Goal: Task Accomplishment & Management: Manage account settings

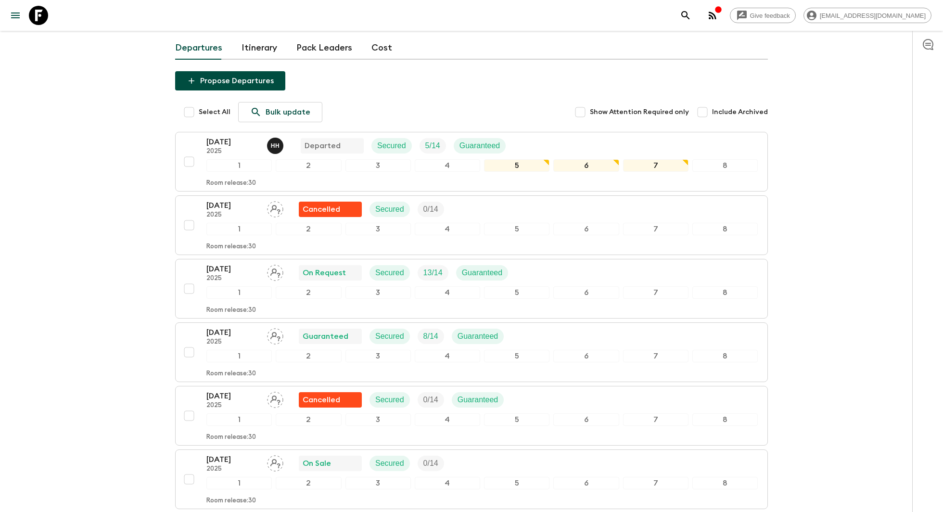
scroll to position [77, 0]
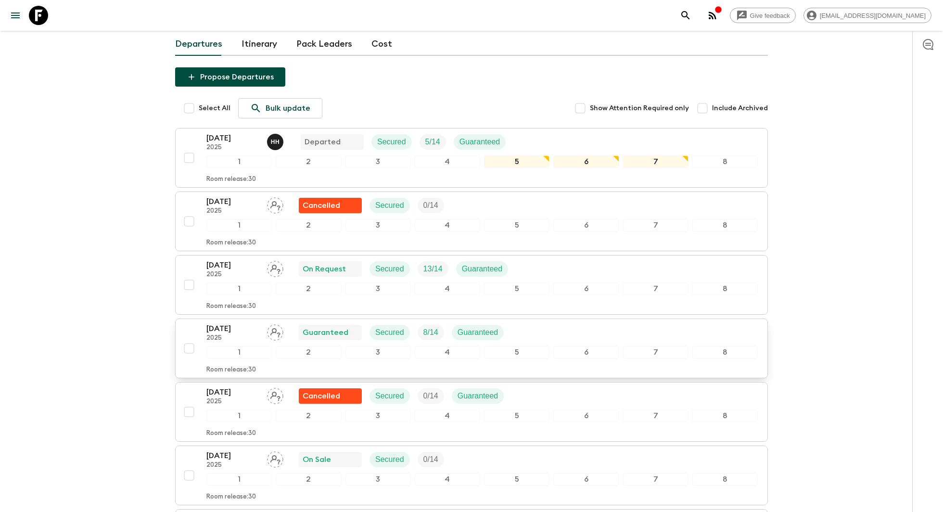
click at [544, 341] on div "[DATE] 2025 Guaranteed Secured 8 / 14 Guaranteed 1 2 3 4 5 6 7 8 Room release: …" at bounding box center [481, 348] width 551 height 51
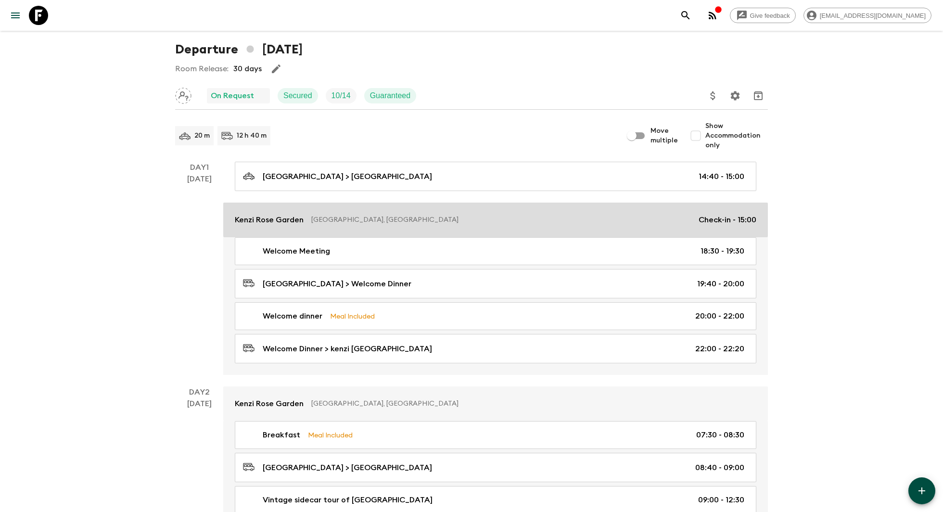
scroll to position [66, 0]
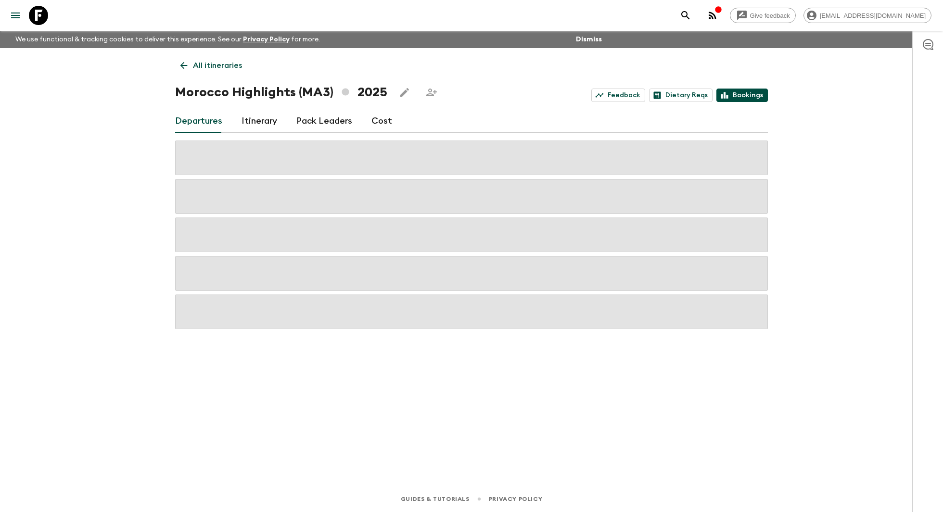
click at [737, 97] on link "Bookings" at bounding box center [741, 95] width 51 height 13
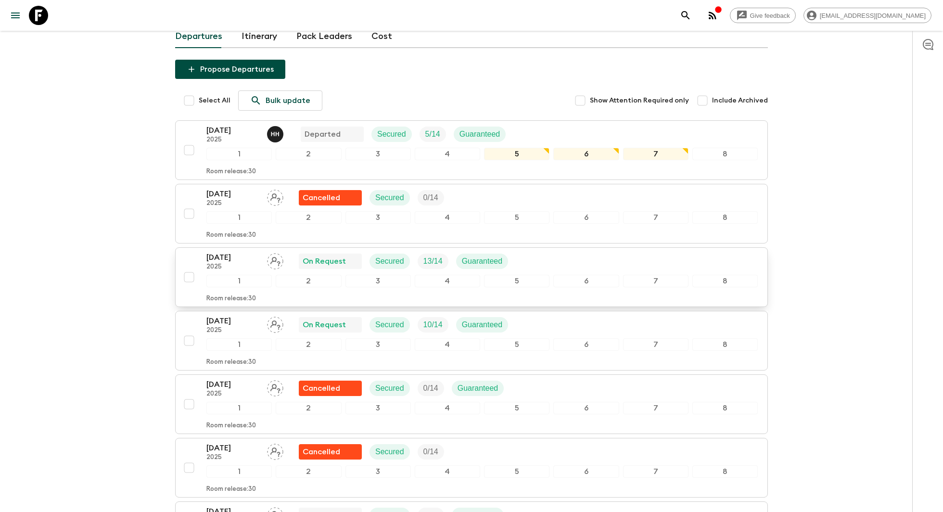
scroll to position [89, 0]
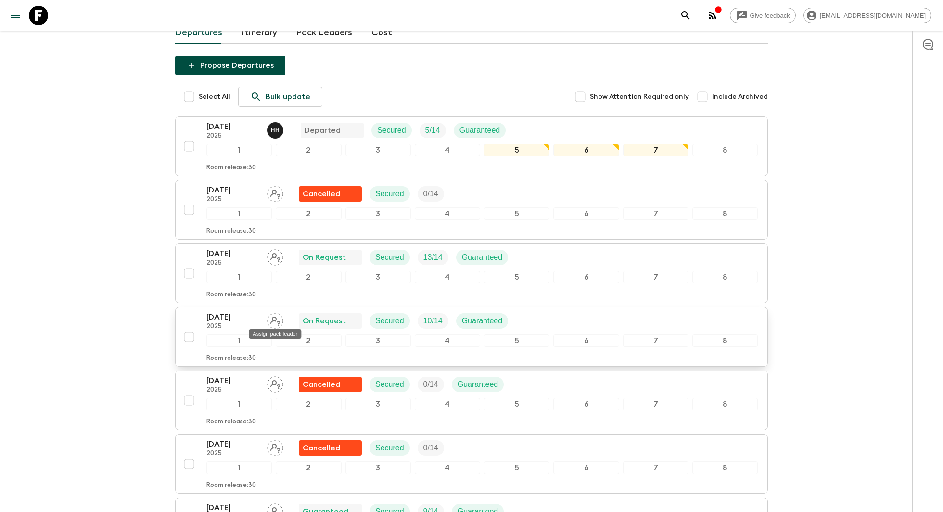
click at [273, 317] on icon "Assign pack leader" at bounding box center [275, 321] width 10 height 9
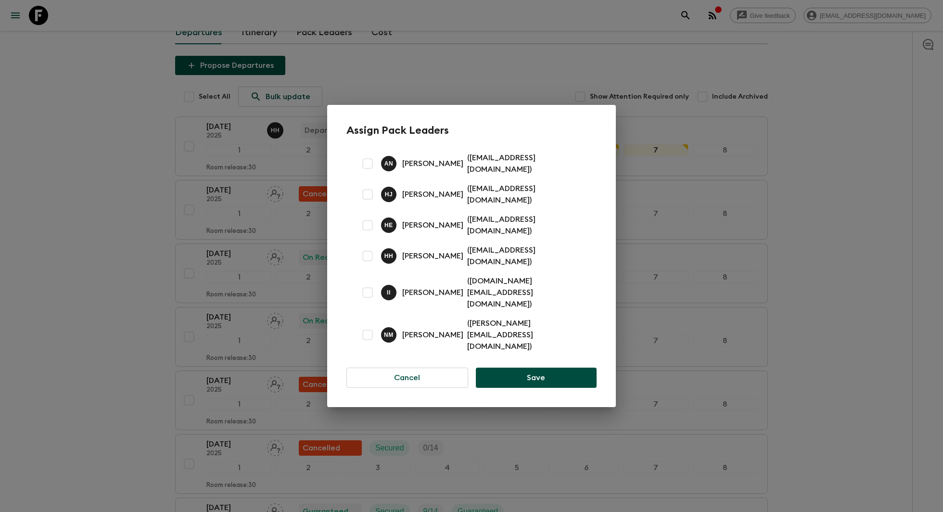
click at [371, 328] on input "checkbox" at bounding box center [367, 334] width 19 height 19
checkbox input "true"
click at [518, 368] on button "Save" at bounding box center [536, 378] width 121 height 20
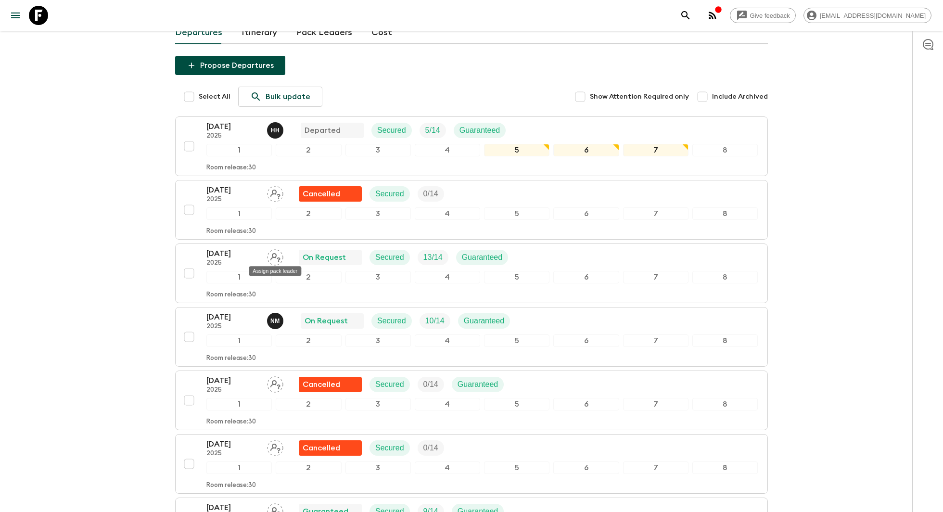
click at [279, 260] on div "Assign pack leader" at bounding box center [275, 267] width 54 height 17
